Goal: Register for event/course

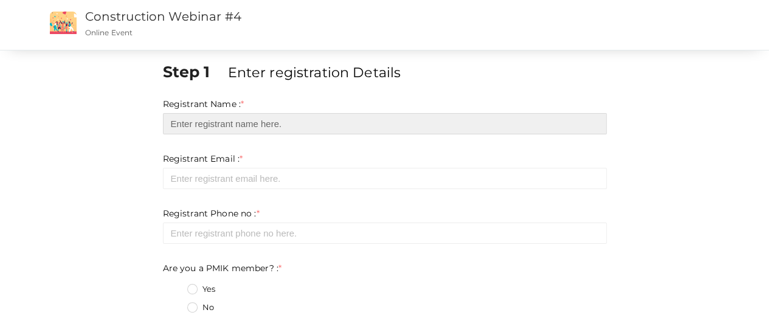
click at [274, 122] on input "text" at bounding box center [385, 123] width 444 height 21
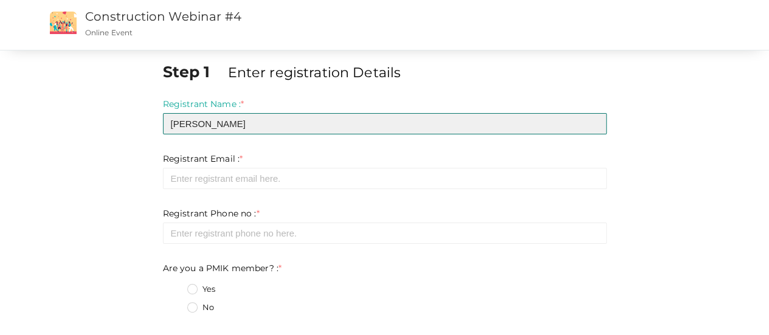
type input "[PERSON_NAME]"
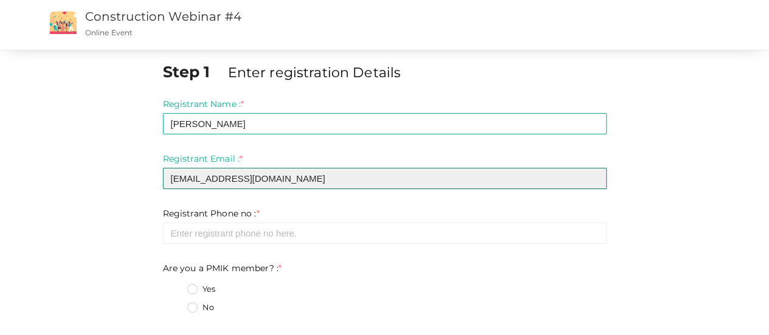
type input "[EMAIL_ADDRESS][DOMAIN_NAME]"
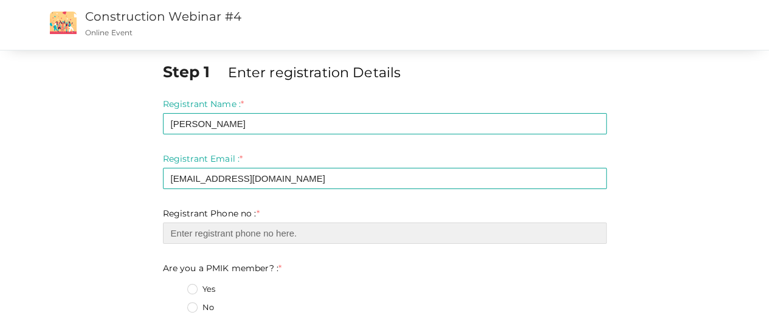
click at [287, 239] on input "number" at bounding box center [385, 232] width 444 height 21
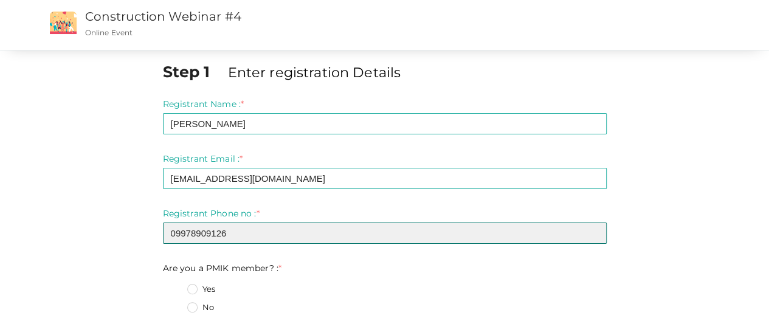
click at [173, 228] on input "09978909126" at bounding box center [385, 232] width 444 height 21
type input "9978909126"
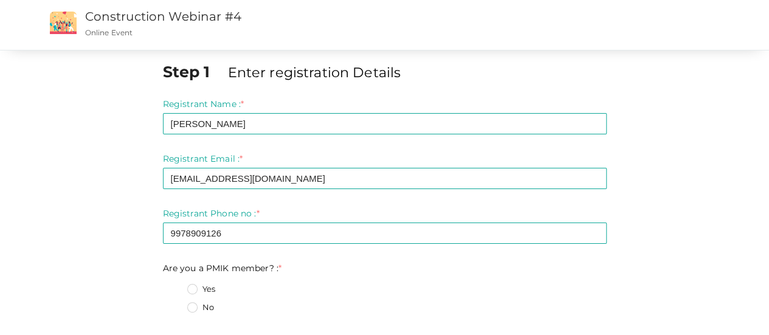
click at [192, 312] on label "No" at bounding box center [200, 307] width 27 height 12
click at [175, 304] on member\?\+1 "No" at bounding box center [175, 304] width 0 height 0
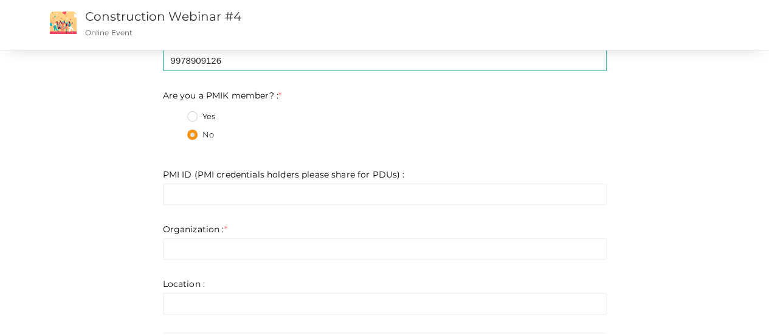
scroll to position [182, 0]
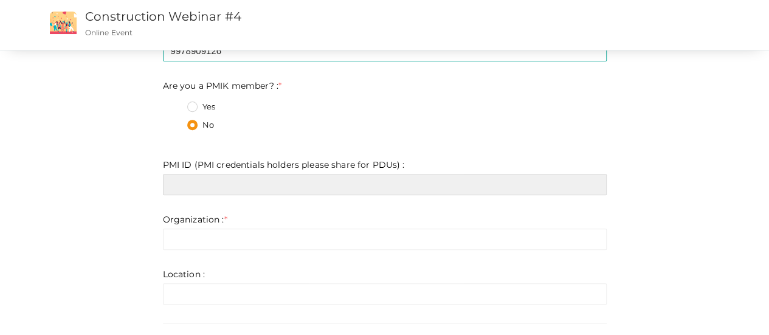
click at [230, 187] on input "text" at bounding box center [385, 184] width 444 height 21
click at [216, 188] on input "text" at bounding box center [385, 184] width 444 height 21
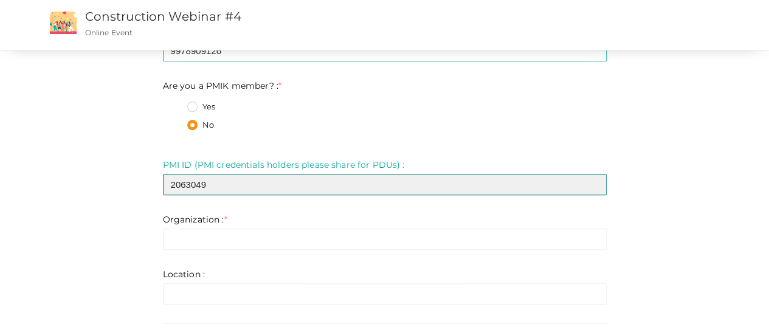
type input "2063049"
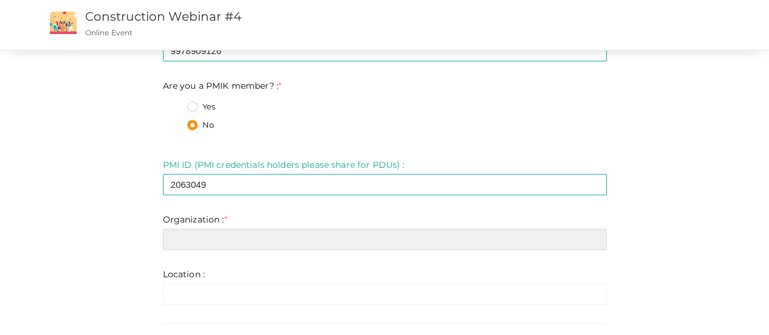
click at [210, 242] on input "text" at bounding box center [385, 238] width 444 height 21
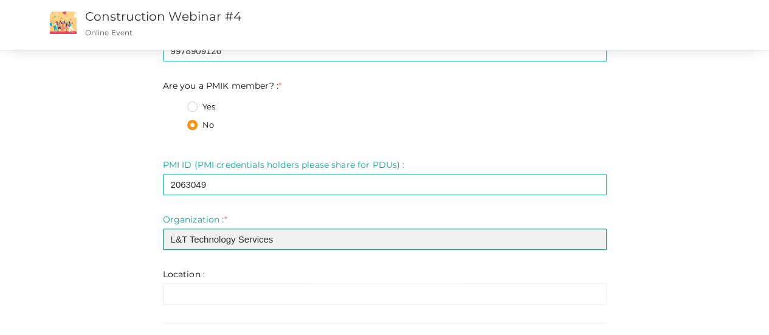
type input "L&T Technology Services"
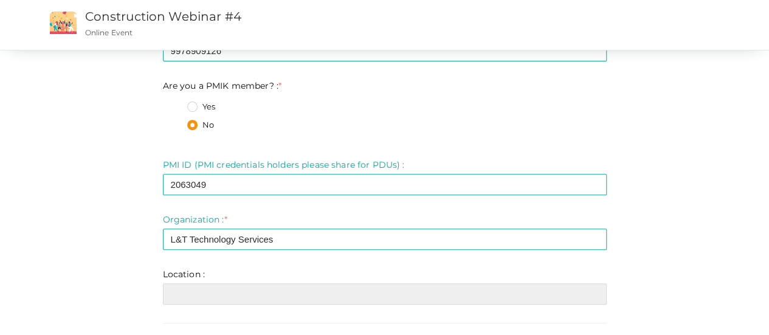
click at [214, 293] on input "text" at bounding box center [385, 293] width 444 height 21
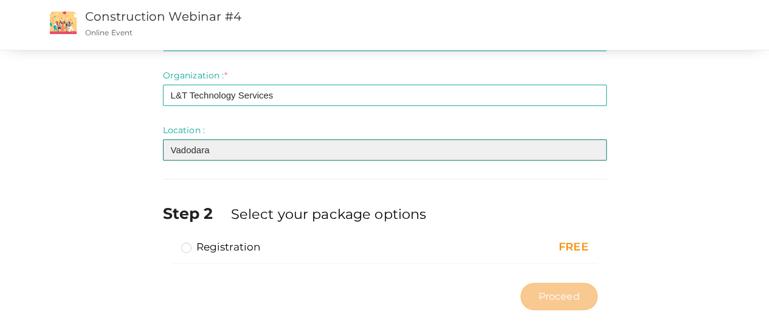
scroll to position [336, 0]
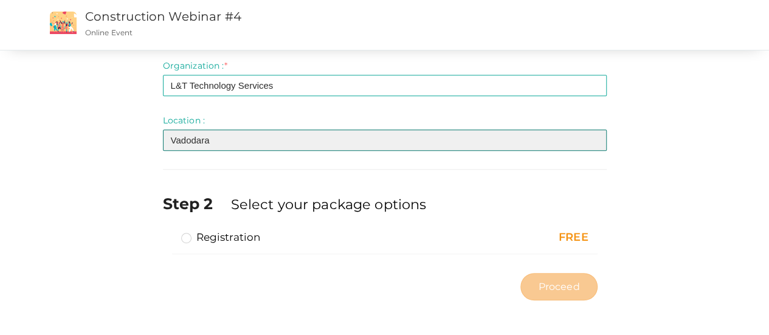
type input "Vadodara"
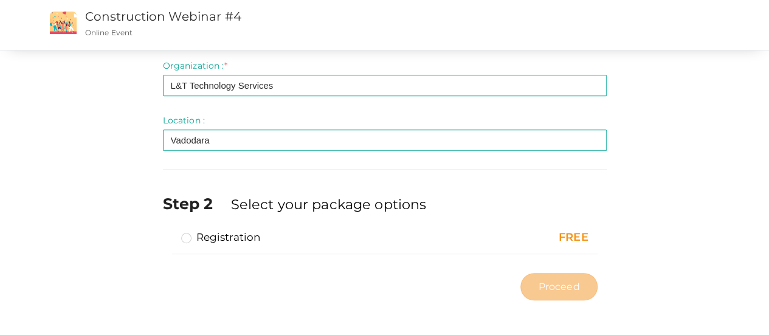
click at [187, 236] on label "Registration" at bounding box center [221, 237] width 80 height 15
click at [169, 232] on input "Registration" at bounding box center [169, 232] width 0 height 0
click at [187, 236] on label "Registration" at bounding box center [221, 237] width 80 height 15
click at [169, 232] on input "Registration" at bounding box center [169, 232] width 0 height 0
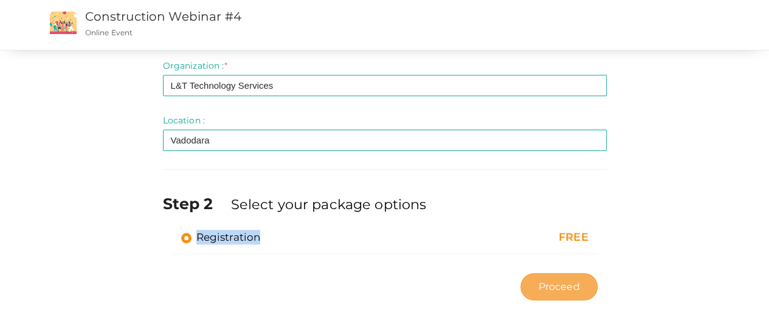
click at [577, 285] on span "Proceed" at bounding box center [558, 287] width 41 height 14
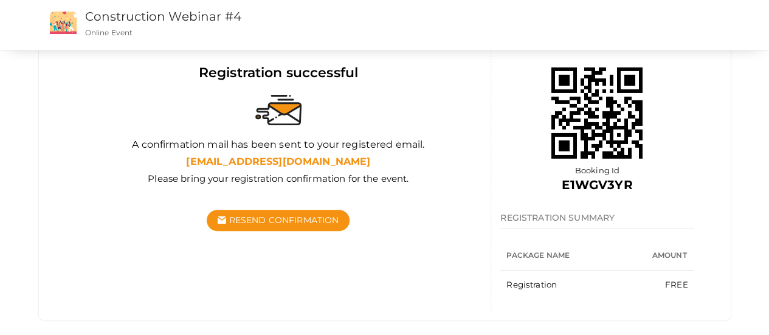
scroll to position [122, 0]
